Goal: Task Accomplishment & Management: Use online tool/utility

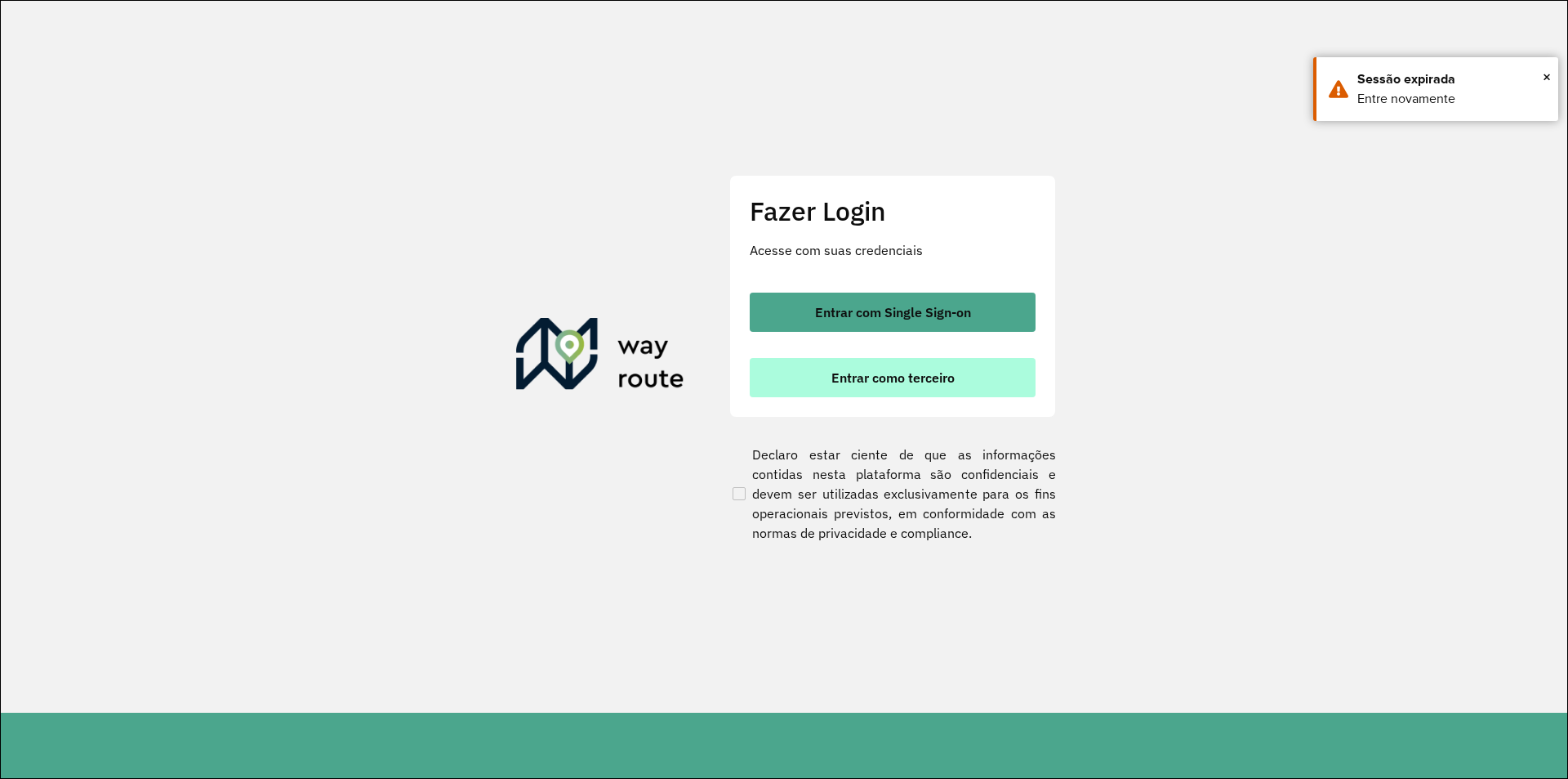
click at [991, 391] on button "Entrar como terceiro" at bounding box center [892, 377] width 286 height 39
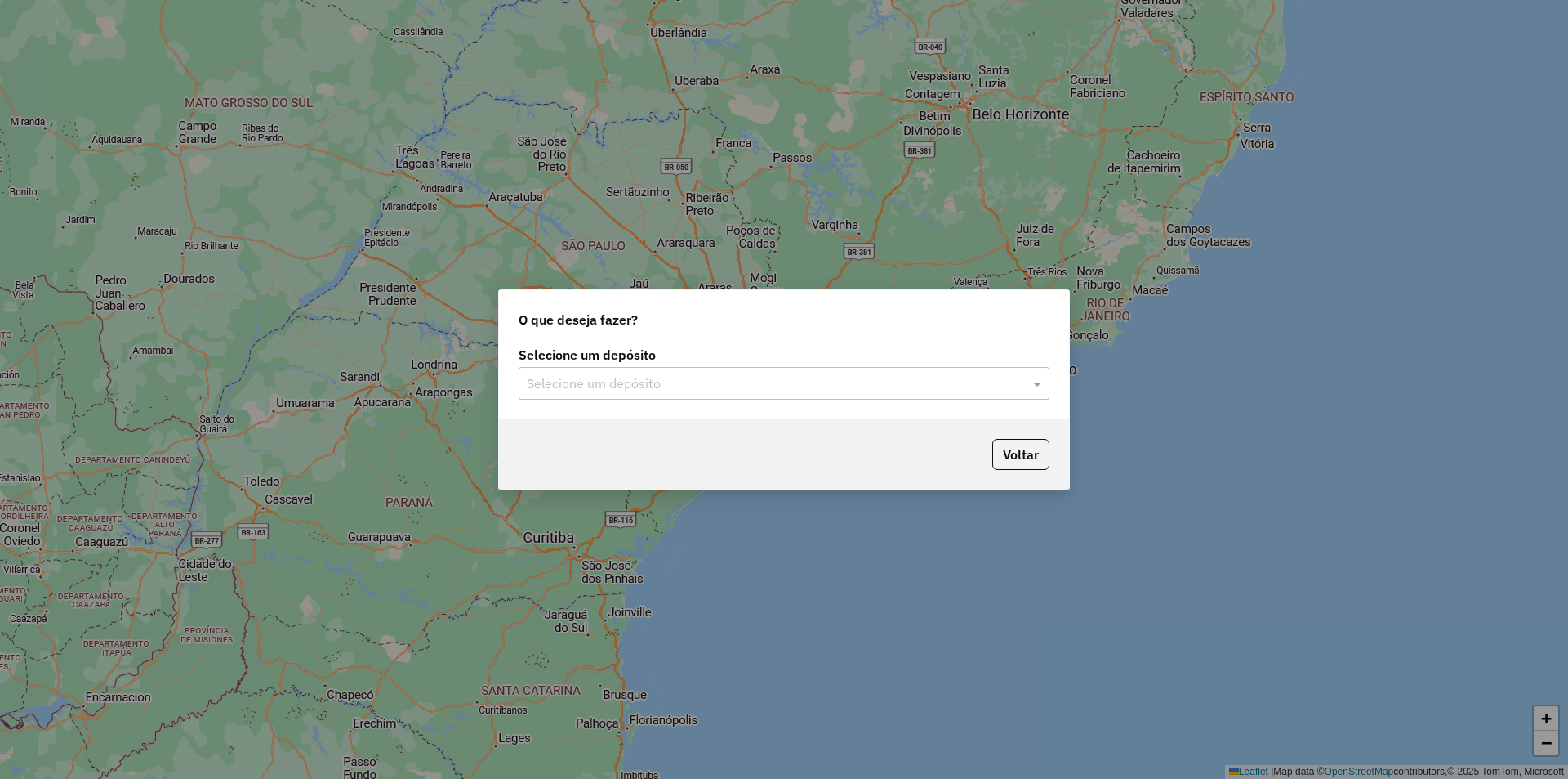
drag, startPoint x: 0, startPoint y: 0, endPoint x: 884, endPoint y: 481, distance: 1006.4
drag, startPoint x: 884, startPoint y: 481, endPoint x: 635, endPoint y: 367, distance: 273.9
click at [635, 367] on div "Selecione um depósito" at bounding box center [784, 384] width 531 height 33
click at [633, 369] on div "Selecione um depósito" at bounding box center [784, 384] width 531 height 33
click at [627, 433] on div "SAZ AR Tucuman" at bounding box center [784, 430] width 530 height 28
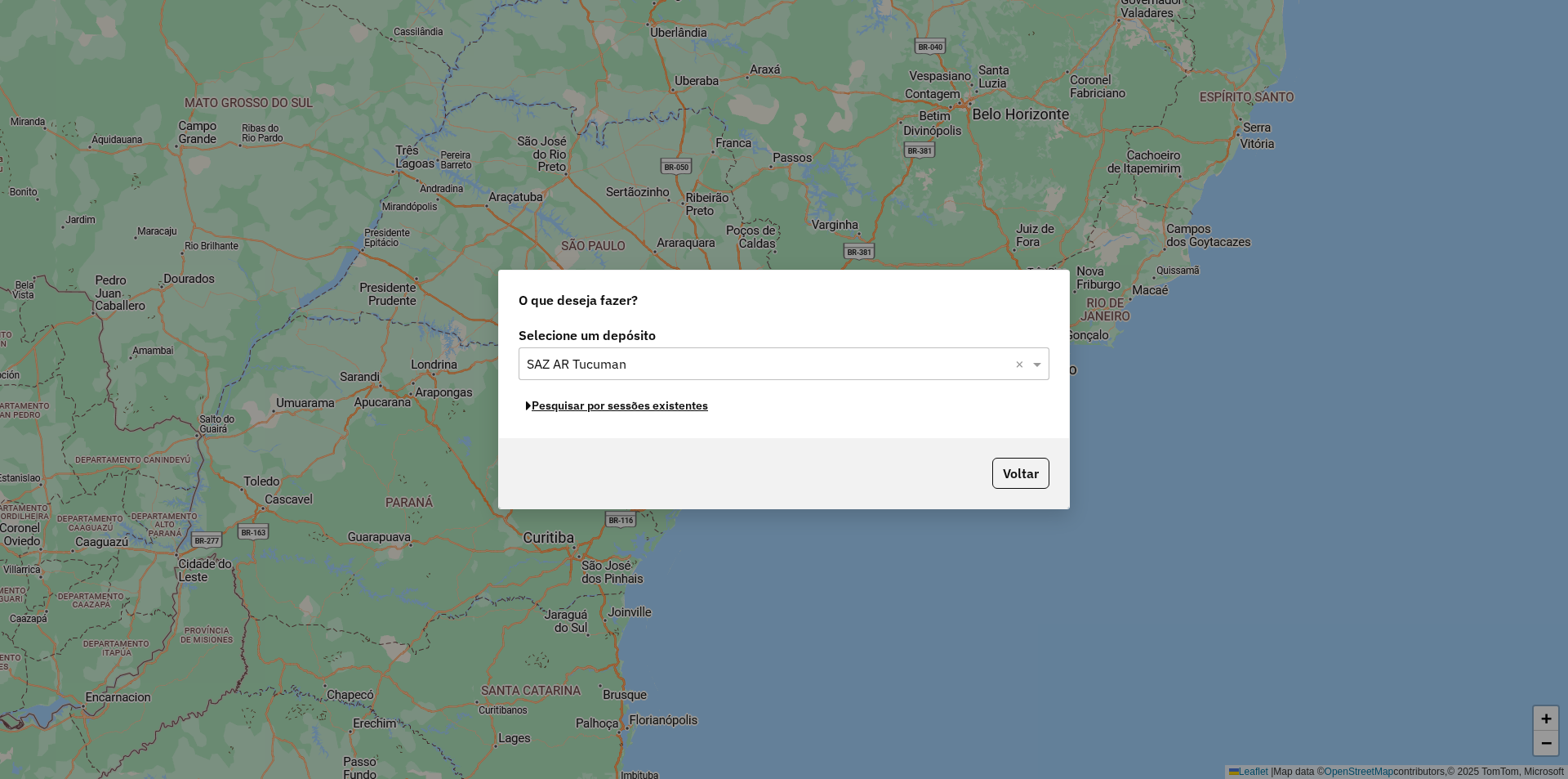
click at [693, 392] on div "Selecione um depósito Selecione um depósito × SAZ AR Tucuman × Pesquisar por se…" at bounding box center [784, 381] width 570 height 115
click at [702, 367] on input "text" at bounding box center [767, 364] width 482 height 19
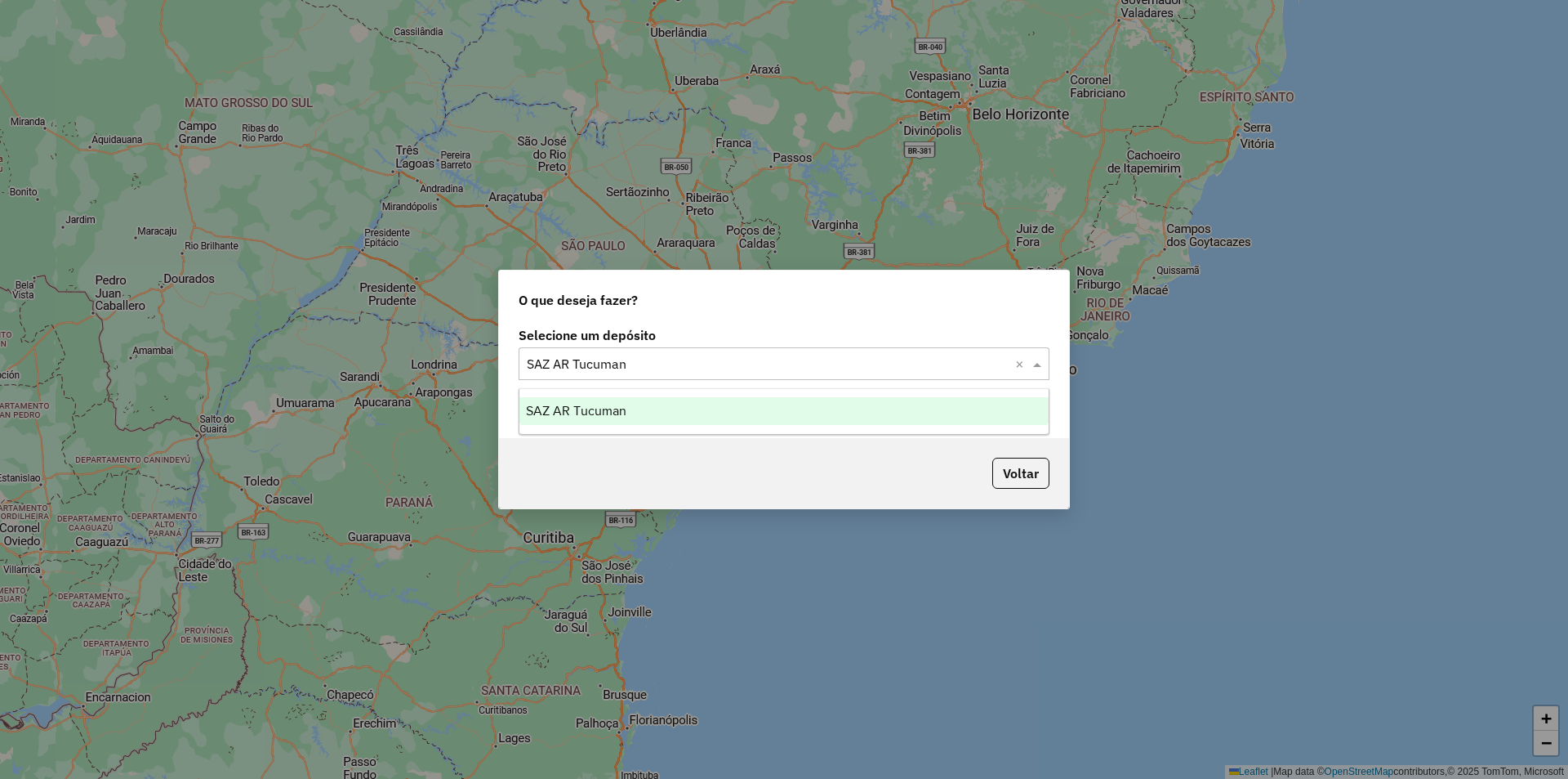
click at [675, 404] on div "SAZ AR Tucuman" at bounding box center [784, 411] width 530 height 28
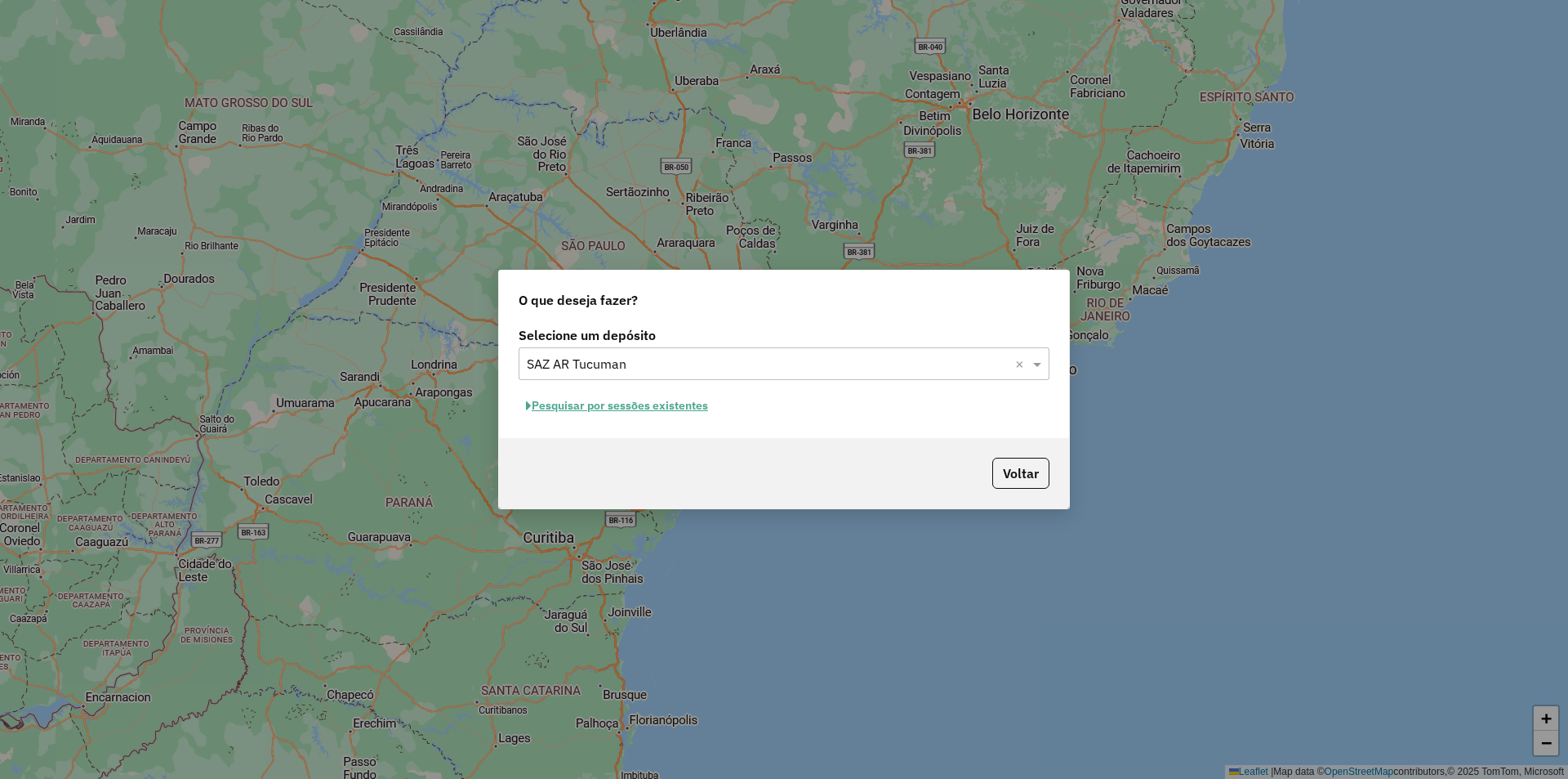
click at [682, 413] on button "Pesquisar por sessões existentes" at bounding box center [617, 406] width 197 height 25
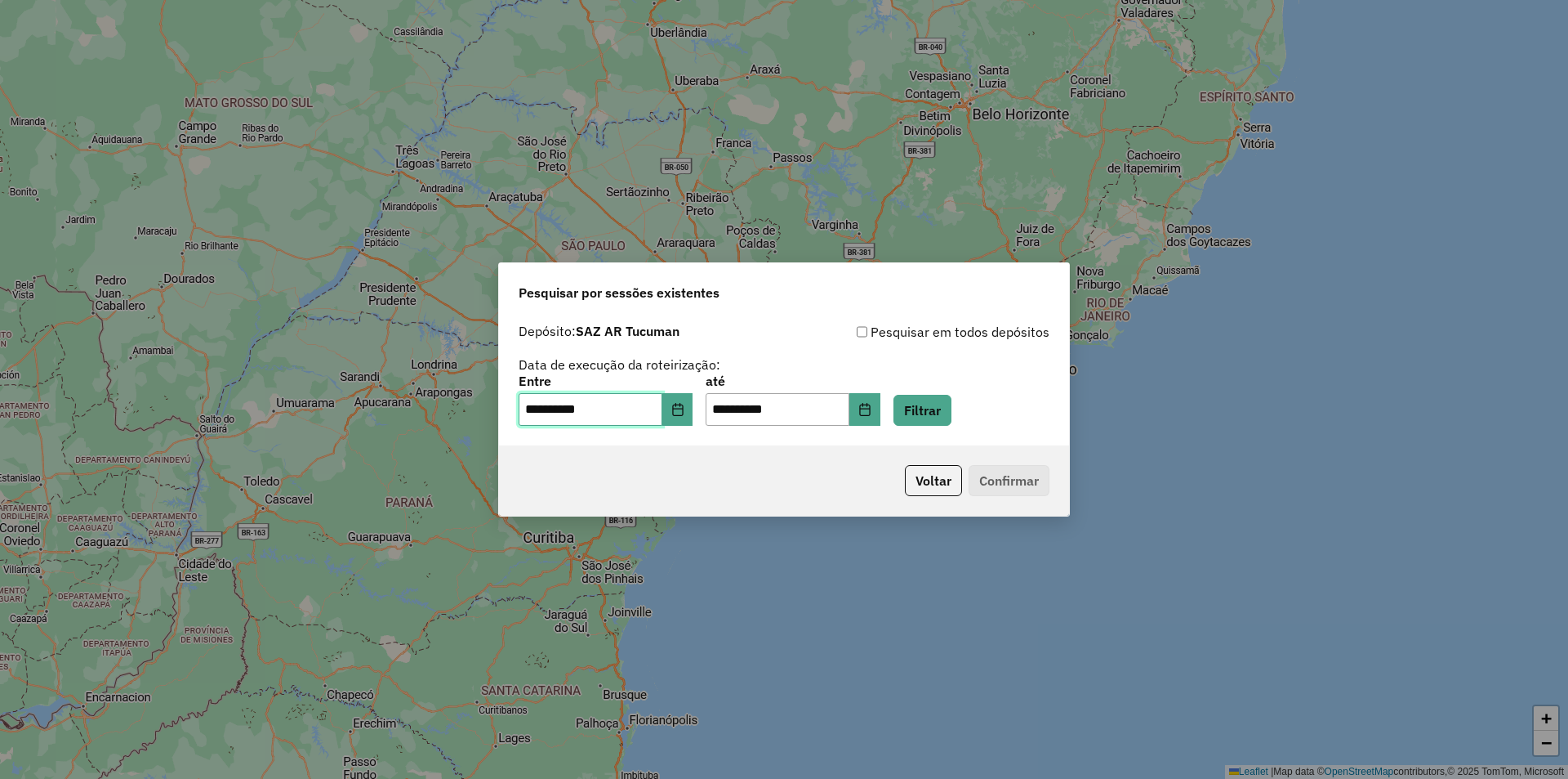
click at [662, 404] on input "**********" at bounding box center [591, 410] width 144 height 33
click at [680, 402] on button "Choose Date" at bounding box center [678, 410] width 31 height 33
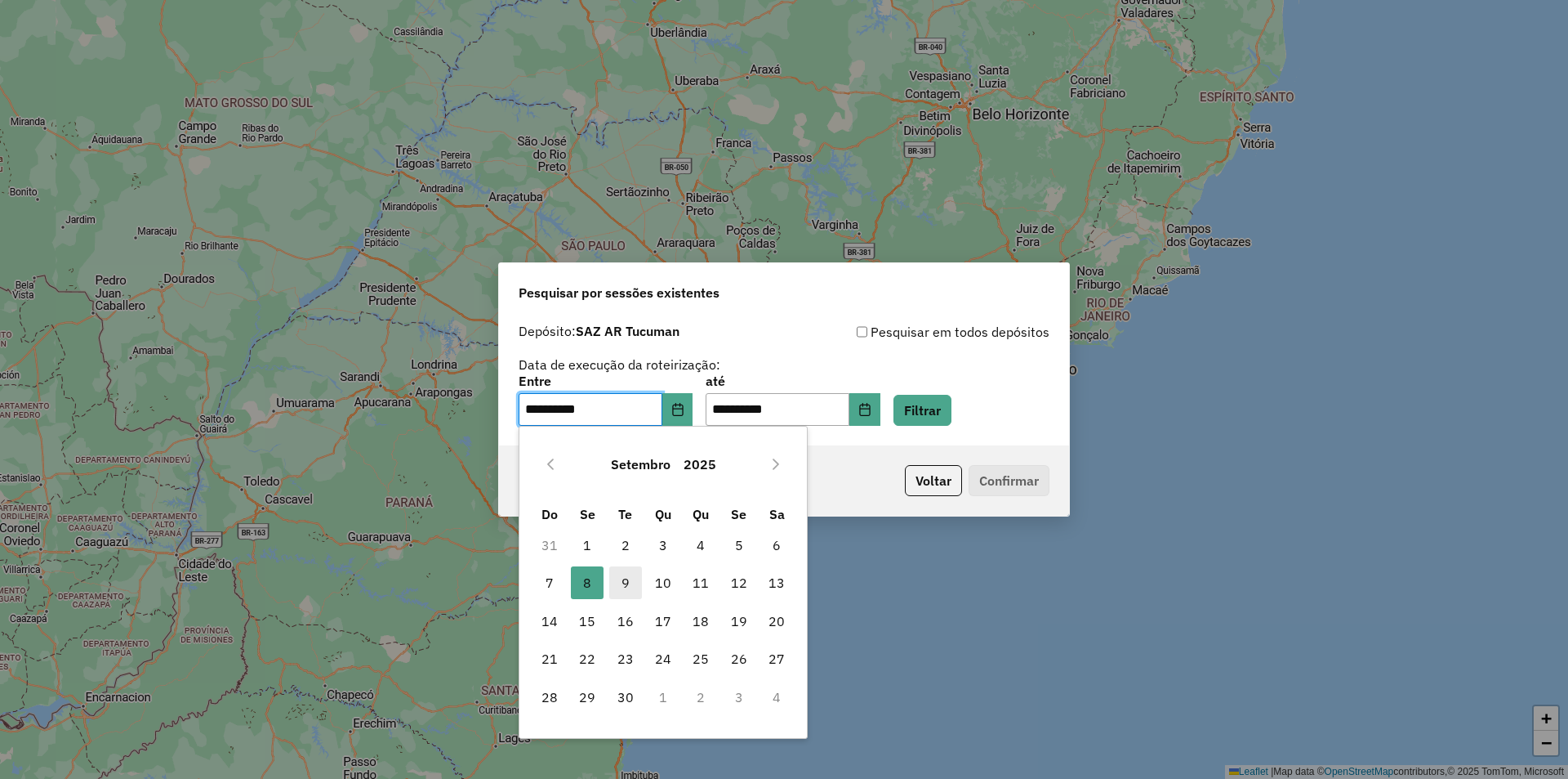
click at [638, 583] on span "9" at bounding box center [626, 583] width 33 height 33
type input "**********"
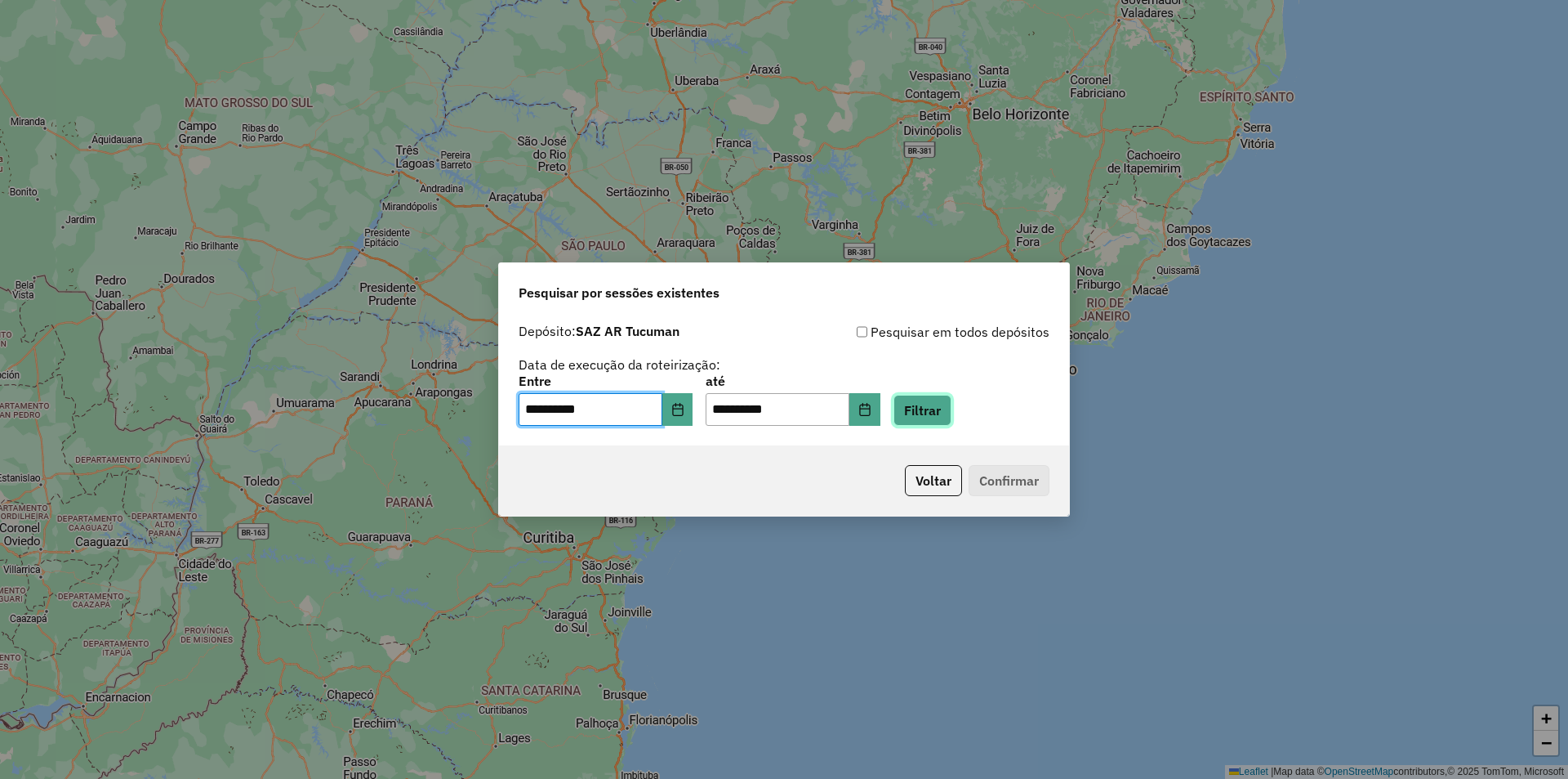
click at [952, 414] on button "Filtrar" at bounding box center [923, 410] width 58 height 31
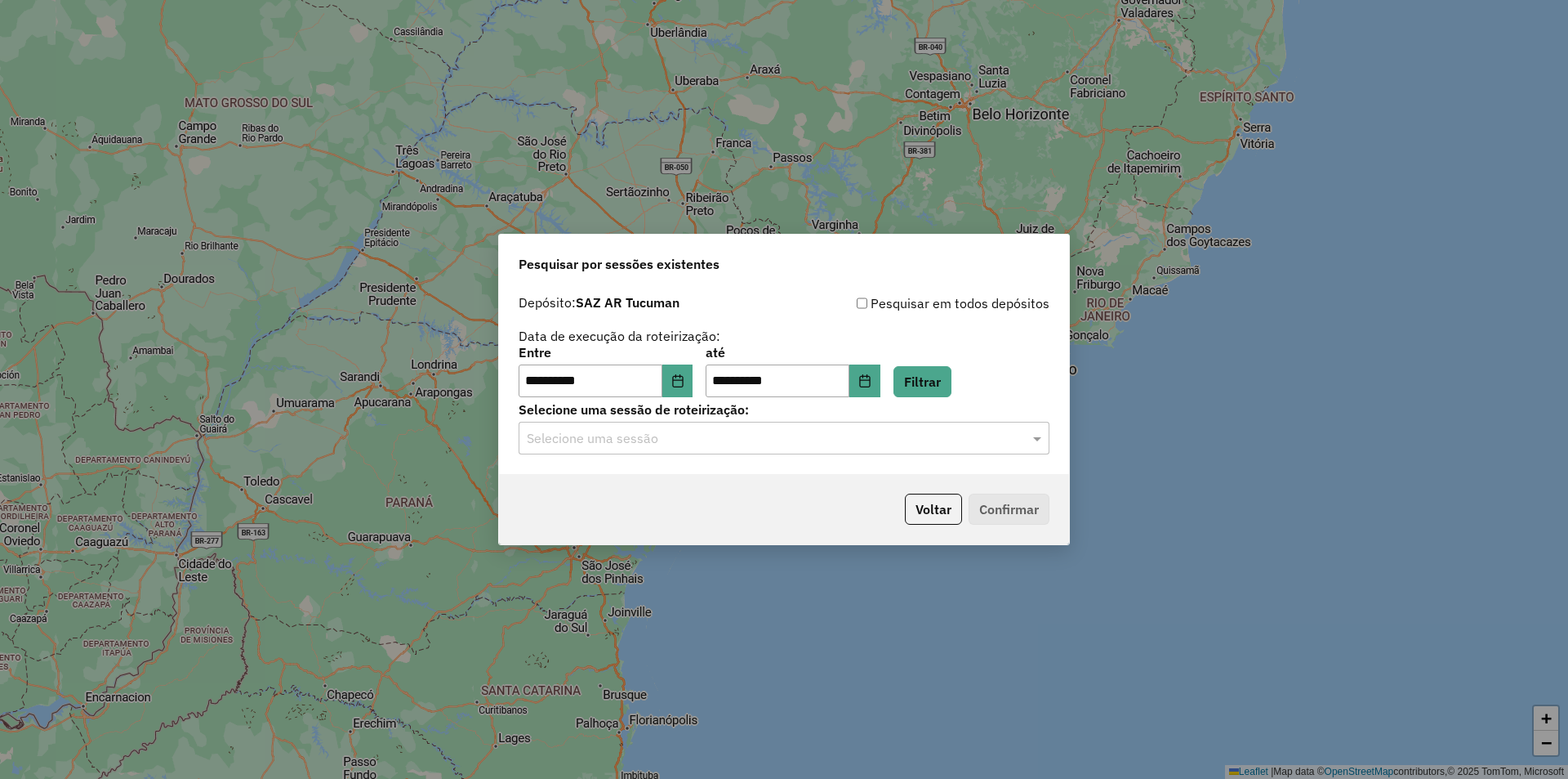
click at [938, 448] on div "Selecione uma sessão" at bounding box center [784, 438] width 531 height 33
